Goal: Information Seeking & Learning: Check status

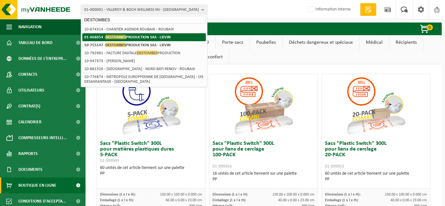
type input "DESTOMBES"
click at [117, 36] on span "DESTOMBES" at bounding box center [116, 37] width 21 height 5
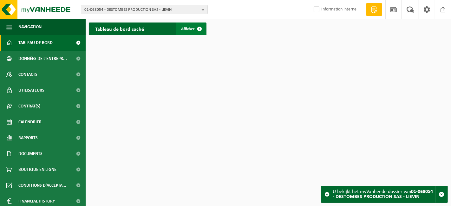
click at [188, 31] on span "Afficher" at bounding box center [188, 29] width 14 height 4
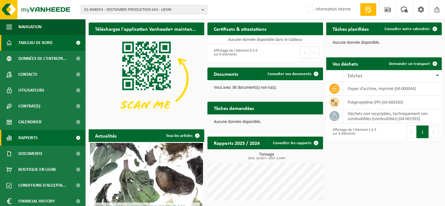
click at [46, 138] on link "Rapports" at bounding box center [43, 138] width 86 height 16
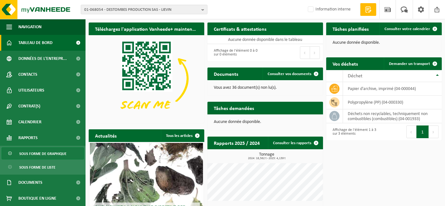
click at [43, 154] on span "Sous forme de graphique" at bounding box center [42, 154] width 47 height 12
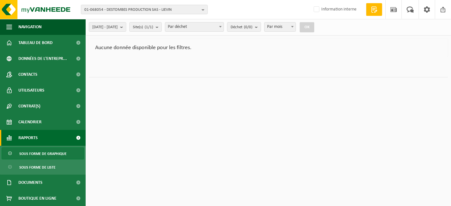
click at [49, 157] on span "Sous forme de graphique" at bounding box center [42, 154] width 47 height 12
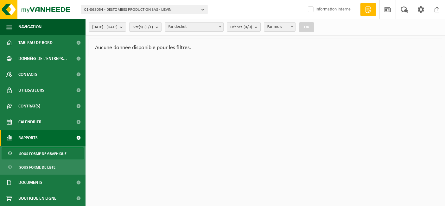
click at [52, 153] on span "Sous forme de graphique" at bounding box center [42, 154] width 47 height 12
click at [111, 9] on span "01-068054 - DESTOMBES PRODUCTION SAS - LIEVIN" at bounding box center [141, 10] width 115 height 10
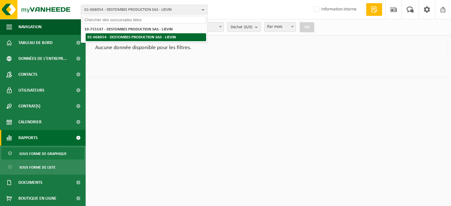
click at [110, 37] on strong "01-068054 - DESTOMBES PRODUCTION SAS - LIEVIN" at bounding box center [131, 37] width 88 height 4
click at [116, 36] on strong "01-068054 - DESTOMBES PRODUCTION SAS - LIEVIN" at bounding box center [131, 37] width 88 height 4
click at [116, 37] on strong "01-068054 - DESTOMBES PRODUCTION SAS - LIEVIN" at bounding box center [131, 37] width 88 height 4
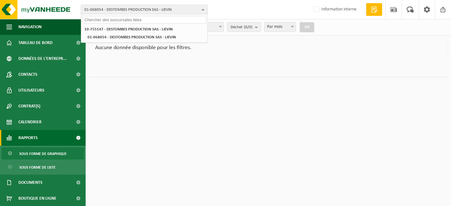
click at [118, 9] on span "01-068054 - DESTOMBES PRODUCTION SAS - LIEVIN" at bounding box center [141, 10] width 115 height 10
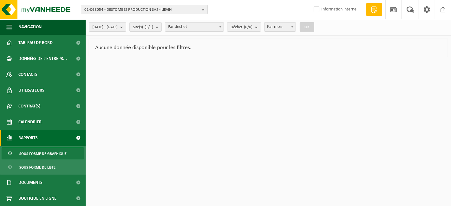
click at [118, 9] on span "01-068054 - DESTOMBES PRODUCTION SAS - LIEVIN" at bounding box center [141, 10] width 115 height 10
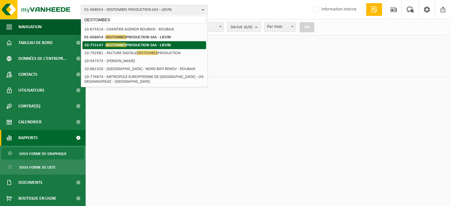
type input "DESTOMBES"
click at [120, 48] on li "10-755147 - DESTOMBES PRODUCTION SAS - LIEVIN" at bounding box center [144, 45] width 124 height 8
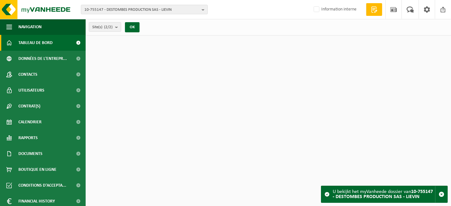
click at [135, 21] on div "Site(s) (2/2) Tout sélectionner Tout désélectionner Sélectionner les actifs DES…" at bounding box center [116, 27] width 61 height 14
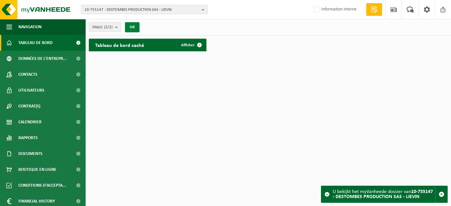
click at [136, 24] on button "OK" at bounding box center [132, 27] width 15 height 10
click at [196, 46] on span at bounding box center [199, 45] width 13 height 13
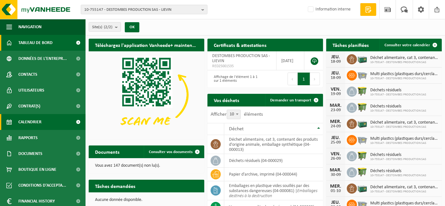
click at [24, 119] on span "Calendrier" at bounding box center [29, 122] width 23 height 16
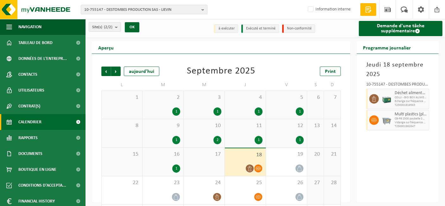
click at [260, 137] on div "1" at bounding box center [259, 140] width 8 height 8
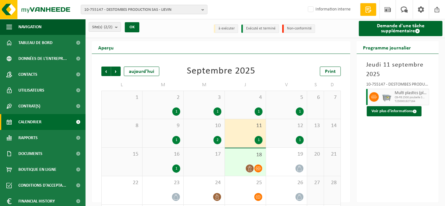
click at [218, 139] on div "2" at bounding box center [218, 140] width 8 height 8
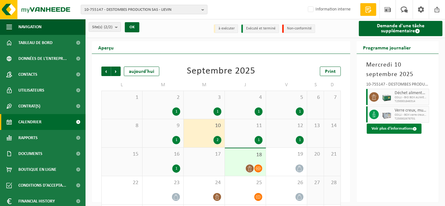
click at [386, 130] on button "Voir plus d'informations" at bounding box center [394, 129] width 55 height 10
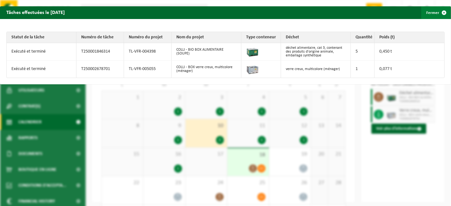
click at [437, 14] on span "button" at bounding box center [443, 12] width 13 height 13
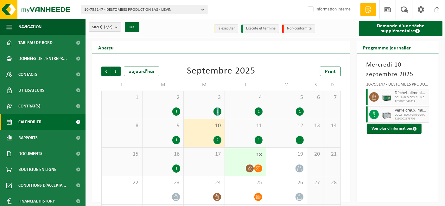
click at [219, 108] on div "3 1" at bounding box center [204, 105] width 41 height 28
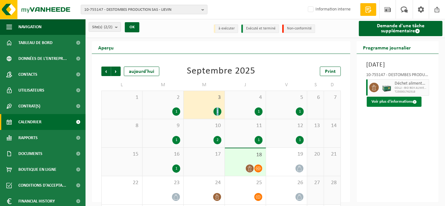
click at [401, 107] on button "Voir plus d'informations" at bounding box center [394, 102] width 55 height 10
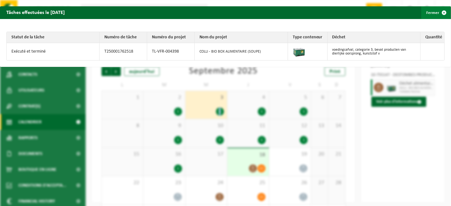
click at [429, 14] on button "Fermer" at bounding box center [435, 12] width 29 height 13
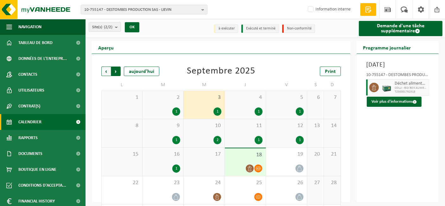
click at [106, 72] on span "Précédent" at bounding box center [106, 72] width 10 height 10
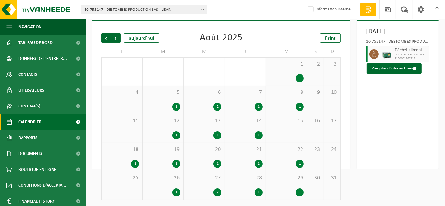
scroll to position [34, 0]
click at [212, 106] on div "2" at bounding box center [204, 106] width 35 height 8
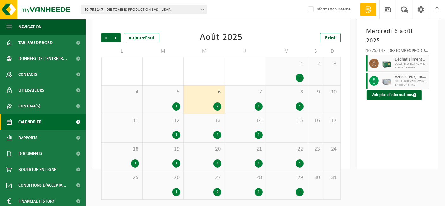
click at [398, 57] on span "Déchet alimentaire, cat 3, contenant des produits d'origine animale, emballage …" at bounding box center [411, 59] width 33 height 5
click at [391, 90] on button "Voir plus d'informations" at bounding box center [394, 95] width 55 height 10
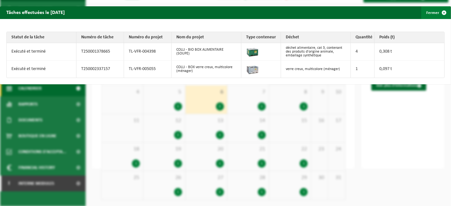
click at [428, 13] on button "Fermer" at bounding box center [435, 12] width 29 height 13
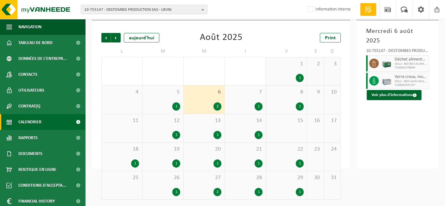
click at [212, 130] on div "13 1" at bounding box center [204, 128] width 41 height 28
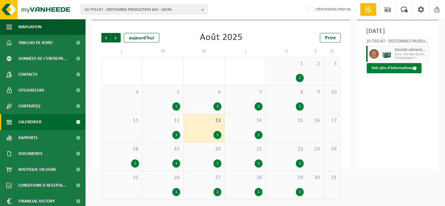
click at [385, 73] on button "Voir plus d'informations" at bounding box center [394, 68] width 55 height 10
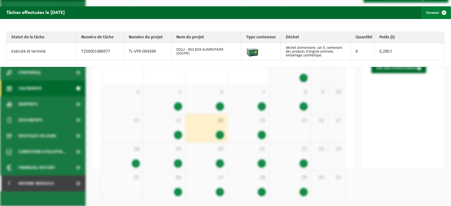
click at [437, 15] on span "button" at bounding box center [443, 12] width 13 height 13
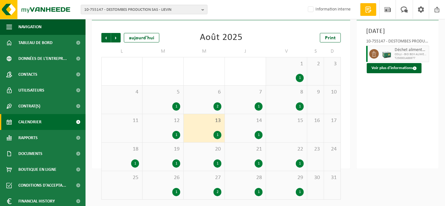
click at [338, 55] on div "Aperçu Précédent Suivant aujourd'hui Août 2025 Print L M M J V S D 28 29 1 30 2…" at bounding box center [265, 88] width 353 height 161
click at [126, 105] on div "4" at bounding box center [122, 100] width 41 height 28
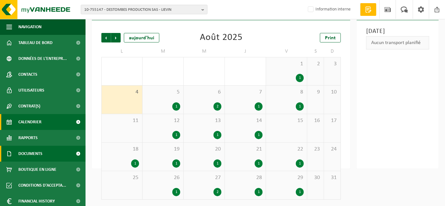
click at [38, 153] on span "Documents" at bounding box center [30, 154] width 24 height 16
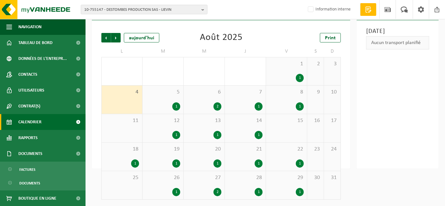
click at [172, 101] on div "5 1" at bounding box center [163, 100] width 41 height 28
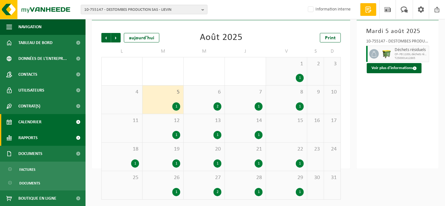
click at [53, 139] on link "Rapports" at bounding box center [43, 138] width 86 height 16
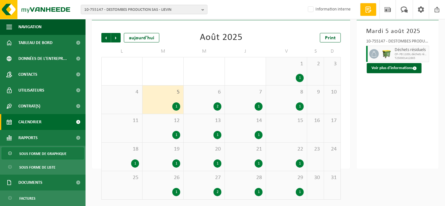
click at [49, 154] on span "Sous forme de graphique" at bounding box center [42, 154] width 47 height 12
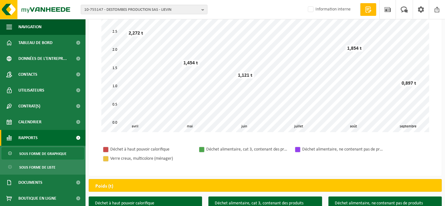
scroll to position [39, 0]
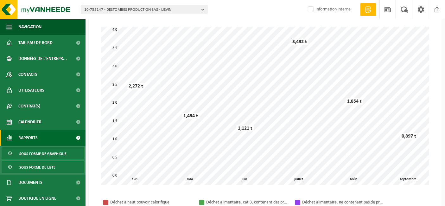
click at [45, 166] on span "Sous forme de liste" at bounding box center [37, 167] width 36 height 12
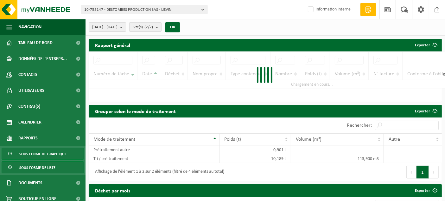
click at [48, 156] on span "Sous forme de graphique" at bounding box center [42, 154] width 47 height 12
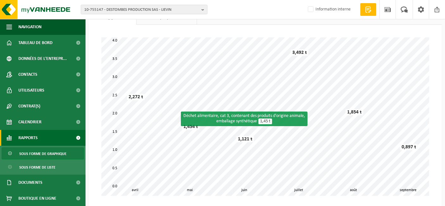
scroll to position [28, 0]
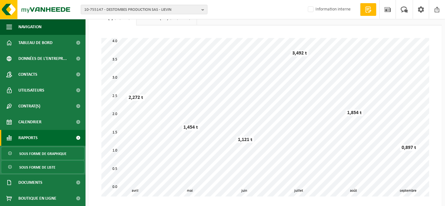
drag, startPoint x: 61, startPoint y: 165, endPoint x: 46, endPoint y: 172, distance: 16.0
click at [46, 172] on span "Sous forme de liste" at bounding box center [37, 167] width 36 height 12
click at [37, 164] on span "Sous forme de liste" at bounding box center [37, 167] width 36 height 12
click at [33, 166] on span "Sous forme de liste" at bounding box center [37, 167] width 36 height 12
